Goal: Information Seeking & Learning: Check status

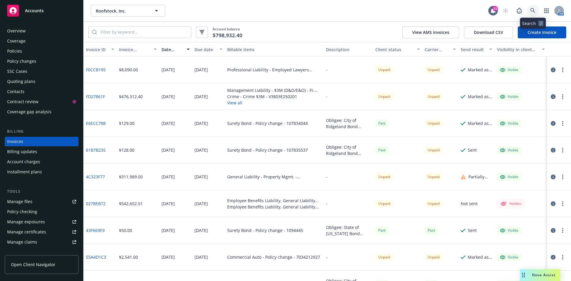
click at [529, 10] on link at bounding box center [533, 11] width 12 height 12
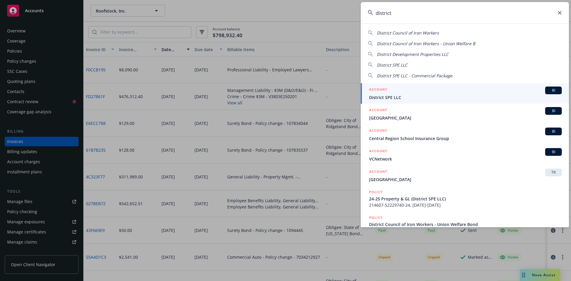
type input "district"
click at [456, 93] on div "ACCOUNT BI" at bounding box center [465, 90] width 193 height 8
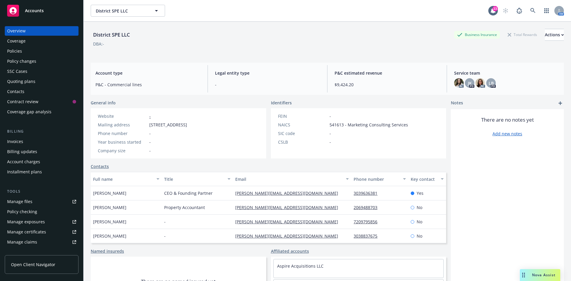
click at [24, 53] on div "Policies" at bounding box center [41, 51] width 69 height 10
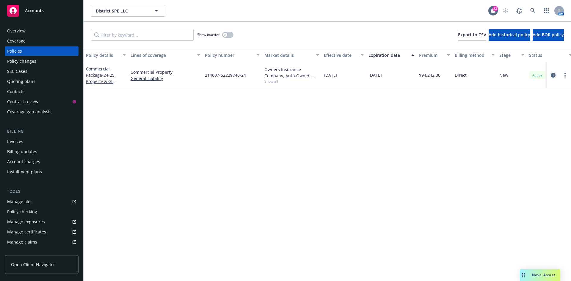
click at [555, 77] on link "circleInformation" at bounding box center [552, 75] width 7 height 7
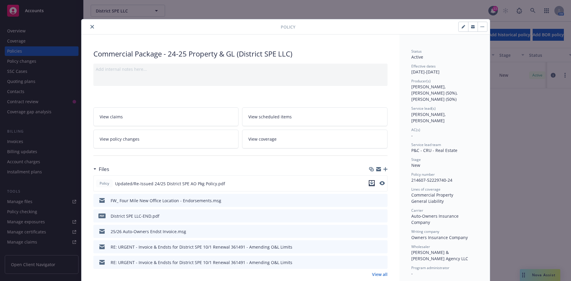
click at [369, 182] on icon "download file" at bounding box center [371, 183] width 5 height 5
click at [89, 26] on button "close" at bounding box center [92, 26] width 7 height 7
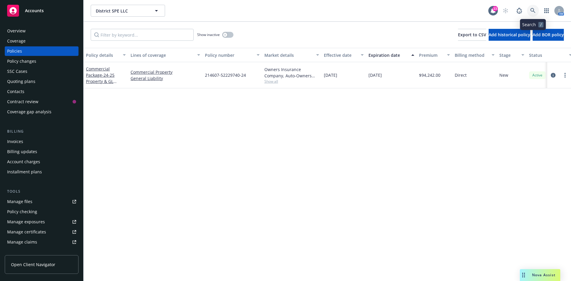
click at [532, 10] on icon at bounding box center [532, 10] width 5 height 5
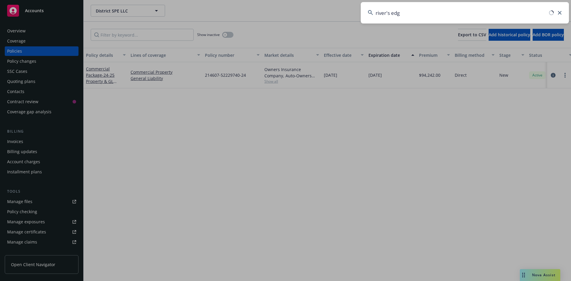
type input "river's edge"
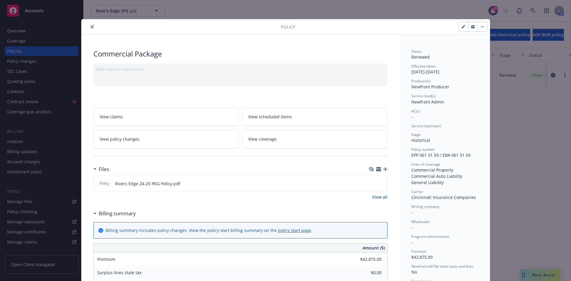
click at [90, 28] on icon "close" at bounding box center [92, 27] width 4 height 4
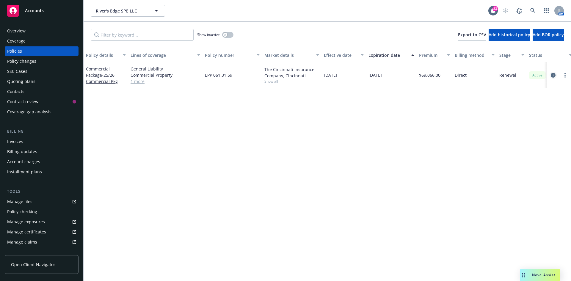
click at [552, 73] on icon "circleInformation" at bounding box center [552, 75] width 5 height 5
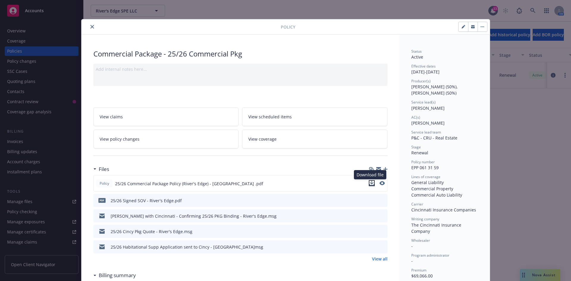
click at [370, 184] on icon "download file" at bounding box center [371, 183] width 5 height 5
click at [90, 25] on button "close" at bounding box center [92, 26] width 7 height 7
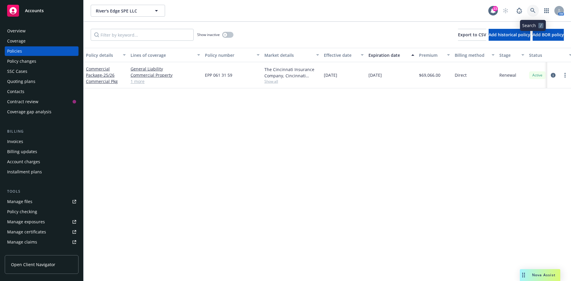
click at [531, 9] on icon at bounding box center [532, 10] width 5 height 5
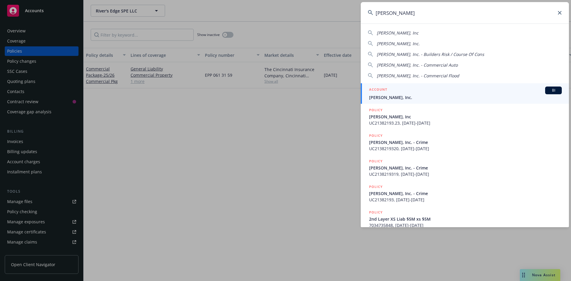
type input "[PERSON_NAME]"
click at [408, 93] on div "ACCOUNT BI" at bounding box center [465, 90] width 193 height 8
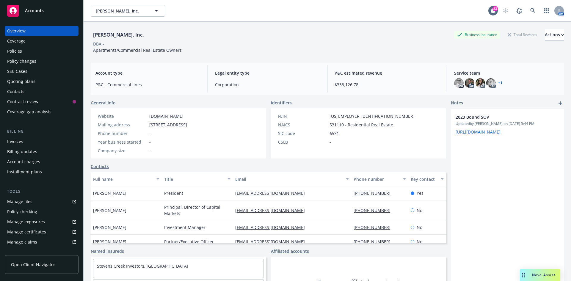
drag, startPoint x: 27, startPoint y: 80, endPoint x: 34, endPoint y: 83, distance: 7.5
click at [27, 80] on div "Quoting plans" at bounding box center [21, 82] width 28 height 10
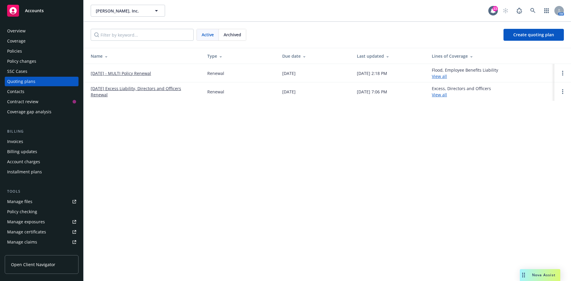
click at [130, 72] on link "[DATE] - MULTI Policy Renewal" at bounding box center [121, 73] width 60 height 6
